Goal: Information Seeking & Learning: Find specific fact

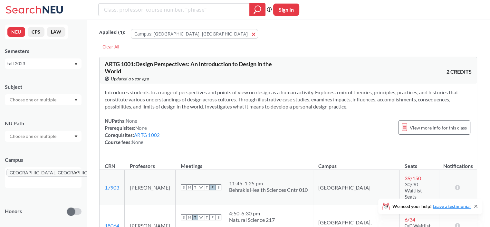
click at [76, 62] on div "Fall 2023" at bounding box center [43, 63] width 77 height 10
click at [61, 73] on div "Fall 2025" at bounding box center [43, 78] width 77 height 18
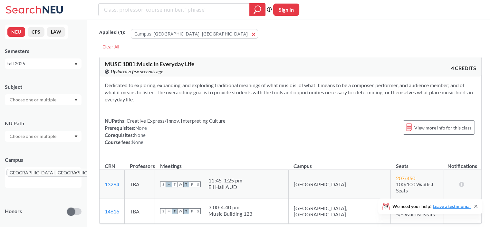
click at [134, 7] on input "search" at bounding box center [174, 9] width 142 height 11
type input "[PERSON_NAME]"
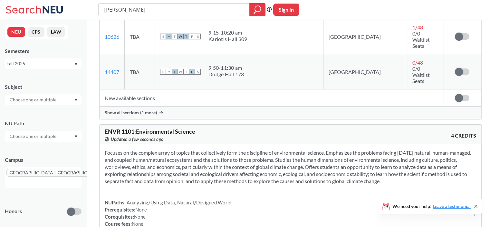
scroll to position [756, 0]
click at [111, 8] on input "[PERSON_NAME]" at bounding box center [174, 9] width 142 height 11
type input "darcelle"
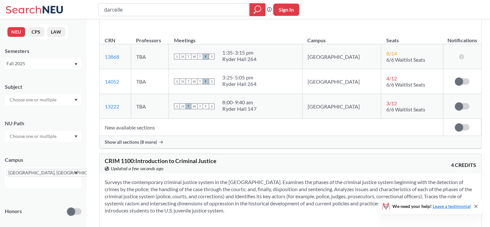
scroll to position [460, 0]
click at [71, 63] on div "Fall 2025" at bounding box center [39, 63] width 67 height 7
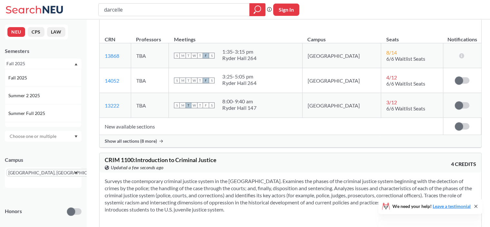
scroll to position [51, 0]
click at [26, 98] on span "Spring 2025" at bounding box center [20, 97] width 25 height 7
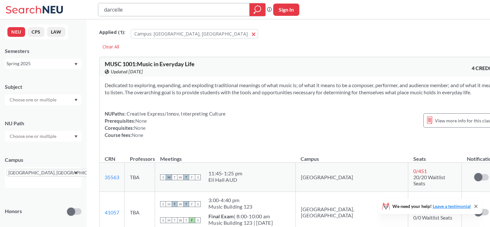
click at [259, 11] on icon "magnifying glass" at bounding box center [258, 9] width 6 height 6
click at [225, 11] on input "darcelle" at bounding box center [174, 9] width 142 height 11
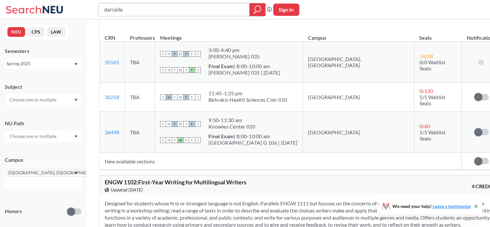
scroll to position [1227, 0]
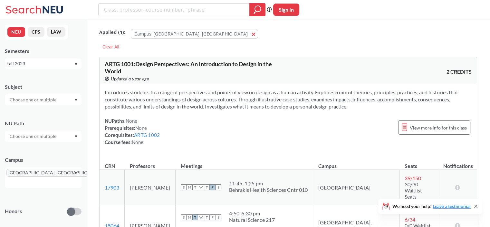
click at [73, 62] on div "Fall 2023" at bounding box center [39, 63] width 67 height 7
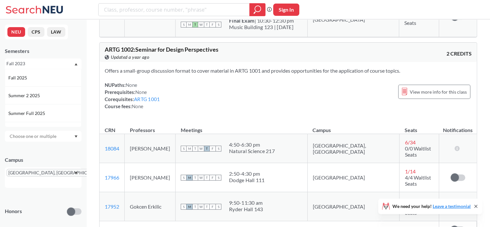
scroll to position [418, 0]
drag, startPoint x: 138, startPoint y: 125, endPoint x: 176, endPoint y: 124, distance: 37.7
click at [176, 134] on td "[PERSON_NAME]" at bounding box center [150, 148] width 51 height 29
